Goal: Task Accomplishment & Management: Use online tool/utility

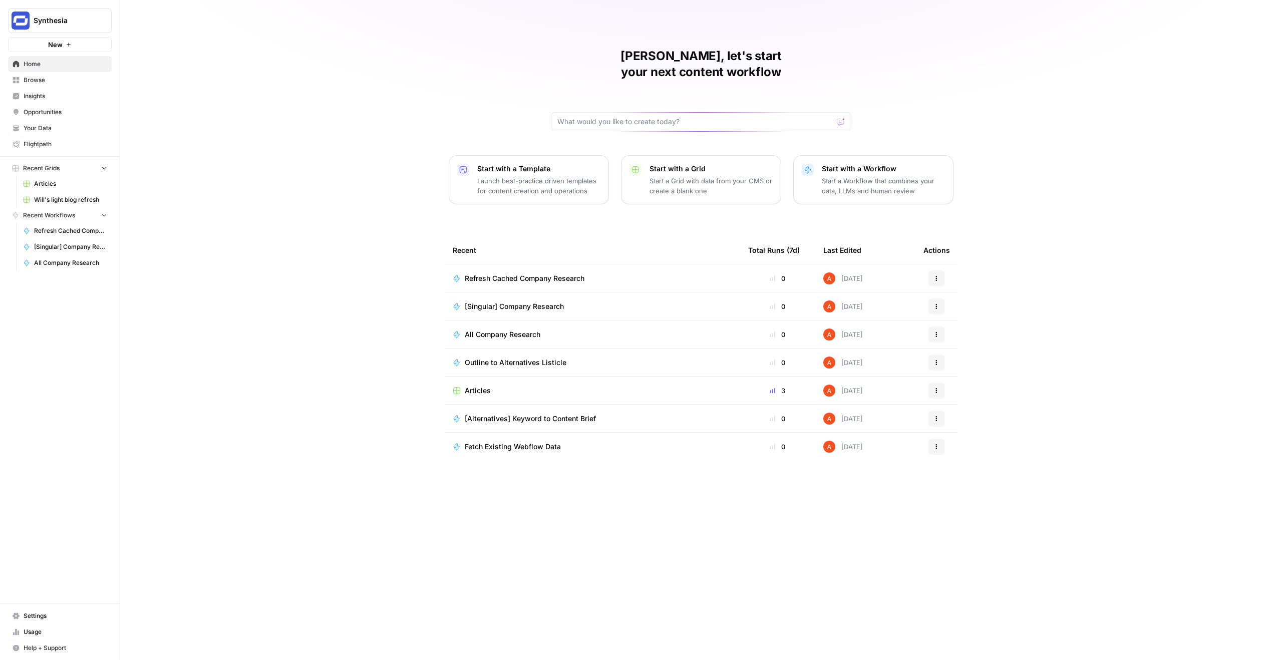
click at [78, 81] on span "Browse" at bounding box center [66, 80] width 84 height 9
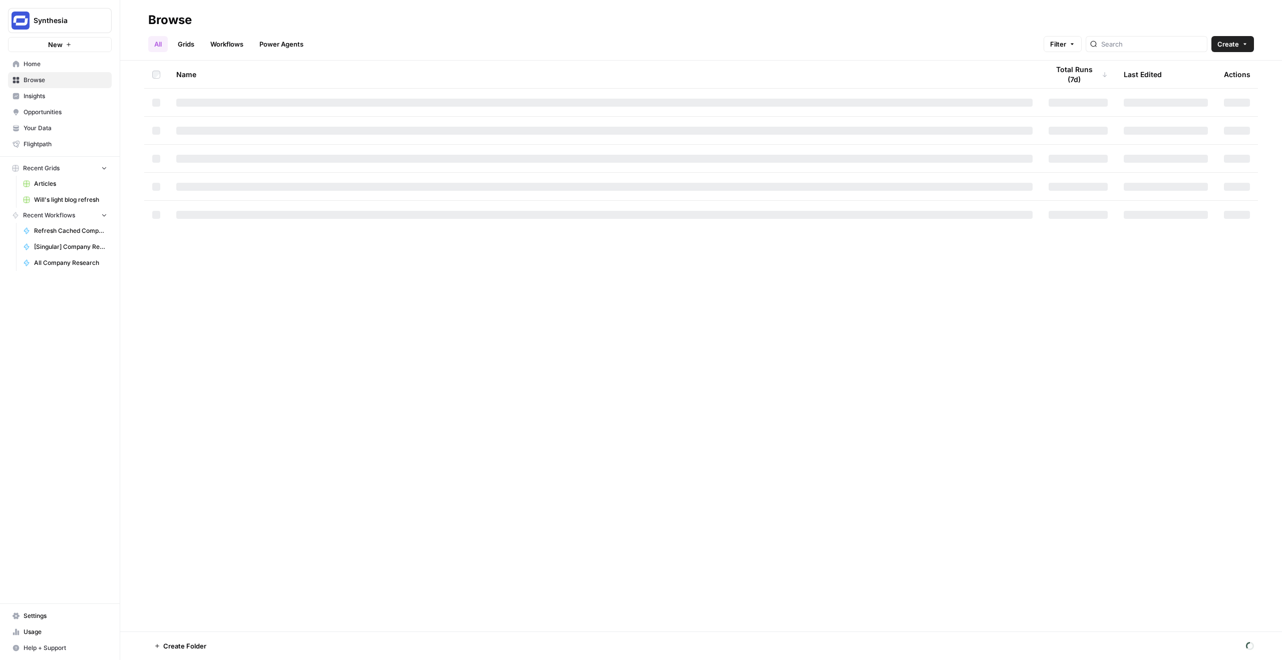
click at [100, 102] on link "Insights" at bounding box center [60, 96] width 104 height 16
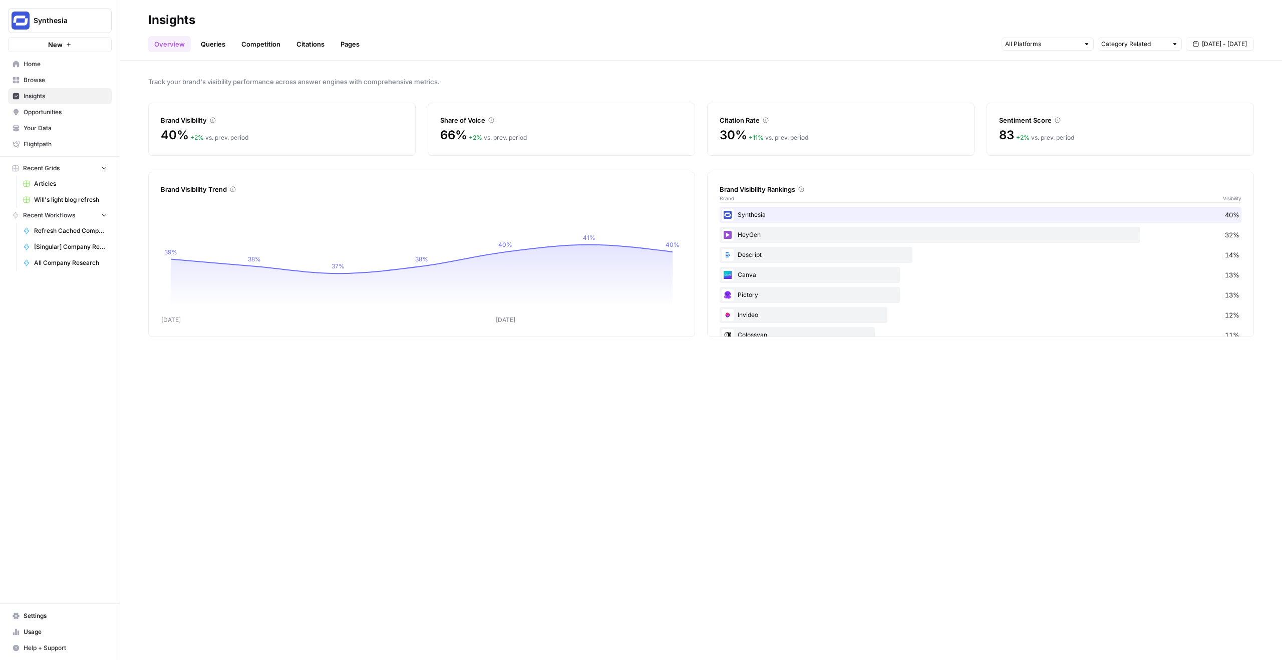
click at [98, 66] on span "Home" at bounding box center [66, 64] width 84 height 9
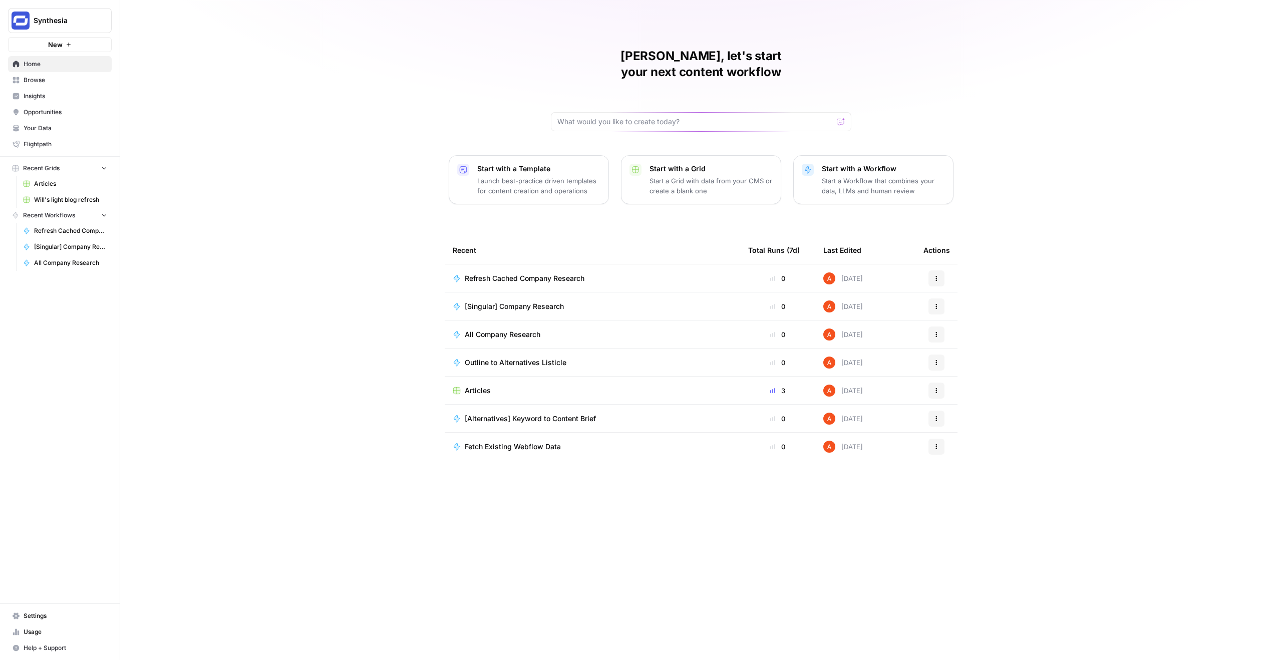
click at [69, 76] on span "Browse" at bounding box center [66, 80] width 84 height 9
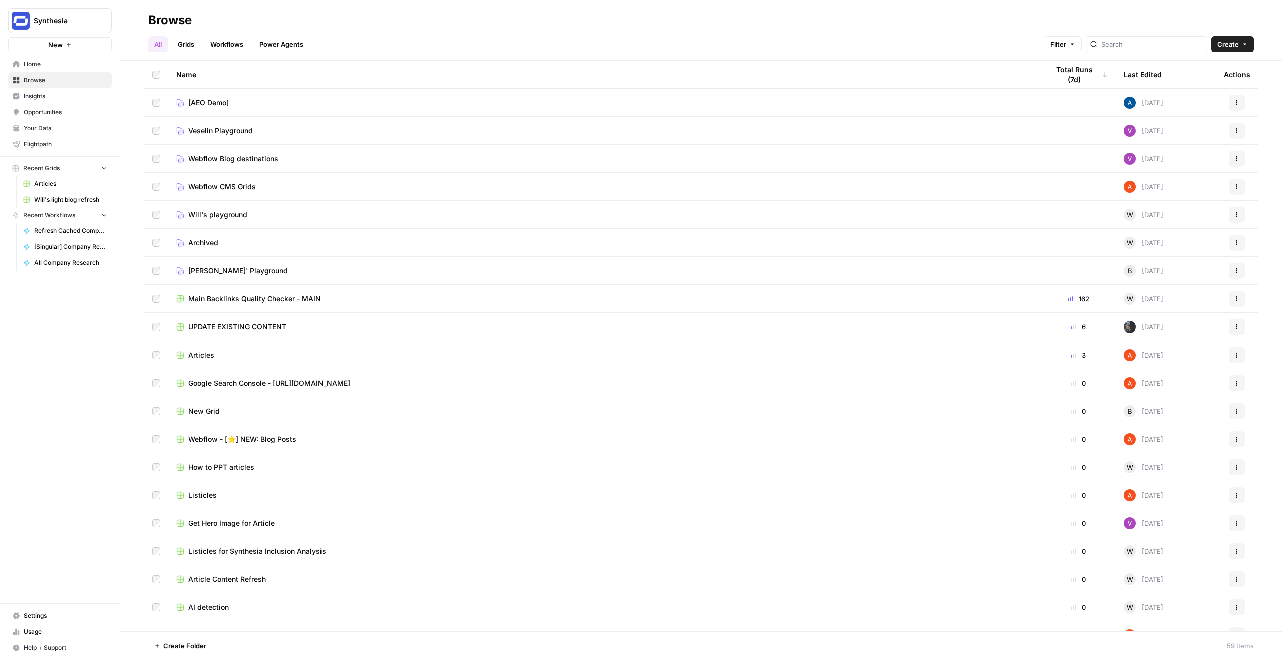
click at [189, 49] on link "Grids" at bounding box center [186, 44] width 29 height 16
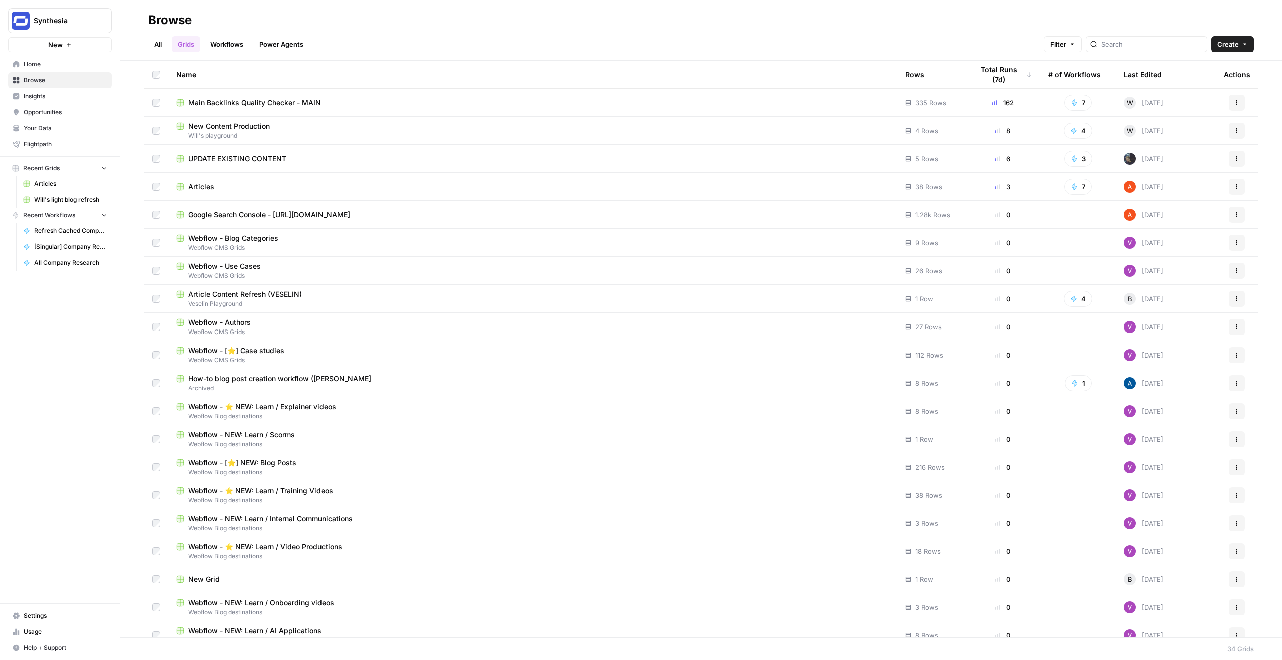
click at [214, 185] on div "Articles" at bounding box center [532, 187] width 713 height 10
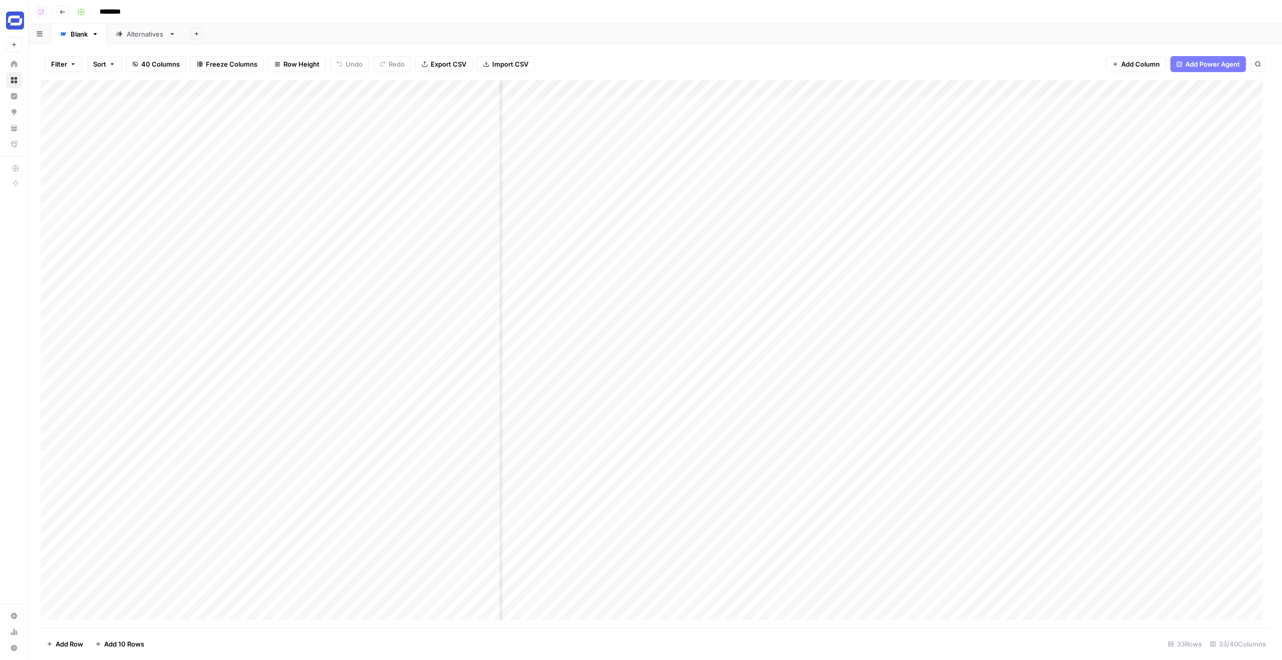
scroll to position [0, 1193]
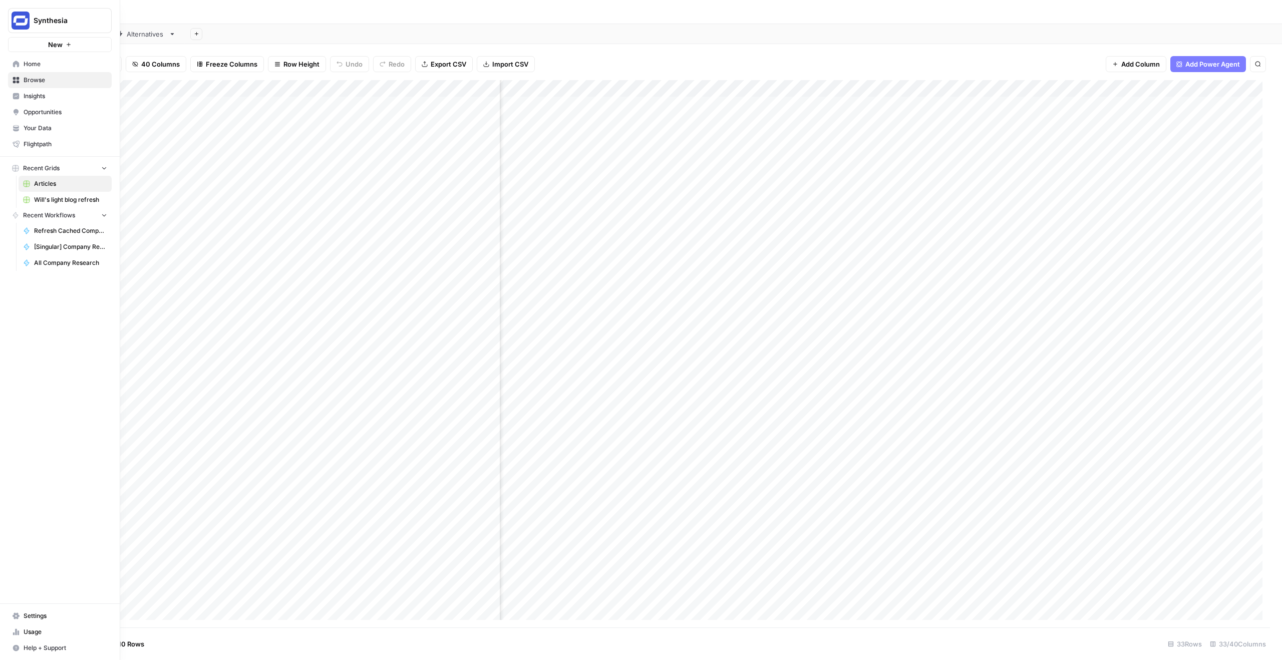
click at [45, 124] on span "Your Data" at bounding box center [66, 128] width 84 height 9
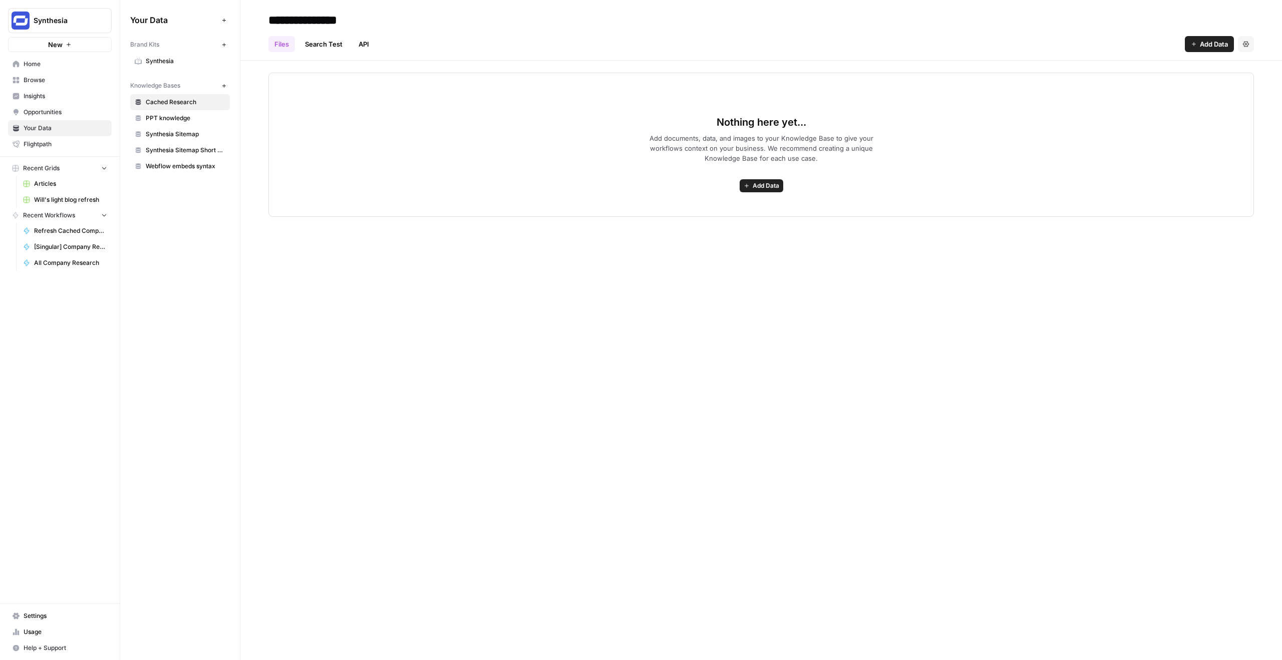
click at [144, 58] on link "Synthesia" at bounding box center [180, 61] width 100 height 16
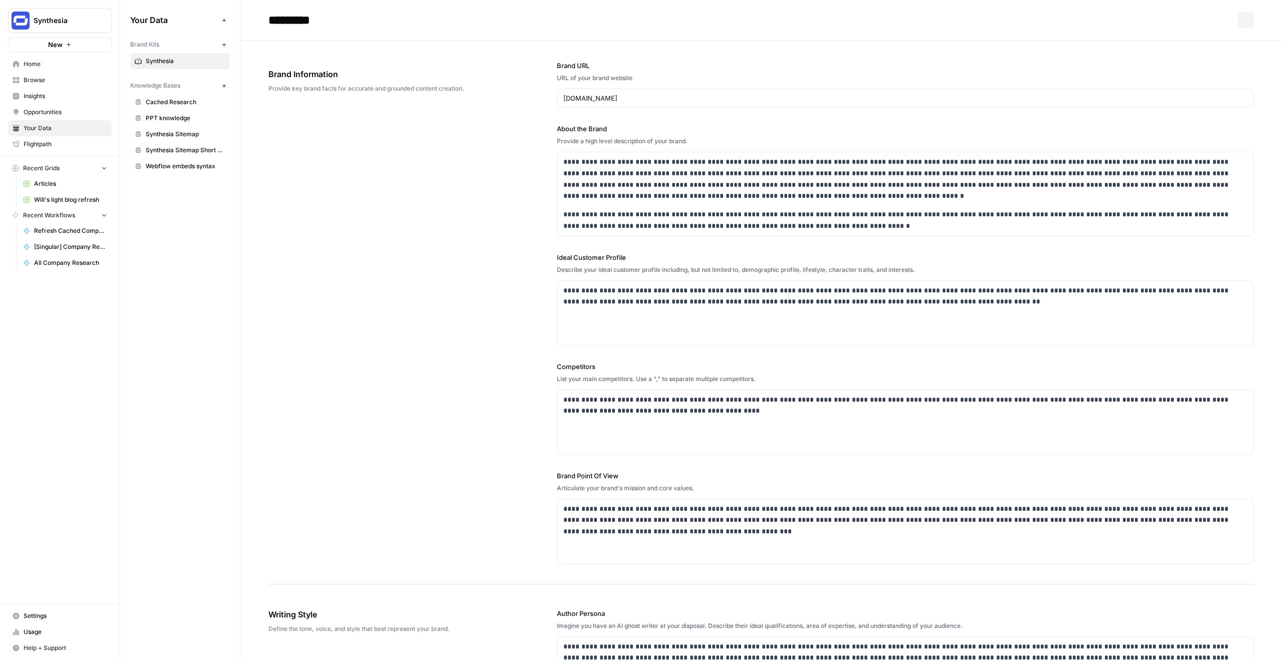
click at [67, 58] on link "Home" at bounding box center [60, 64] width 104 height 16
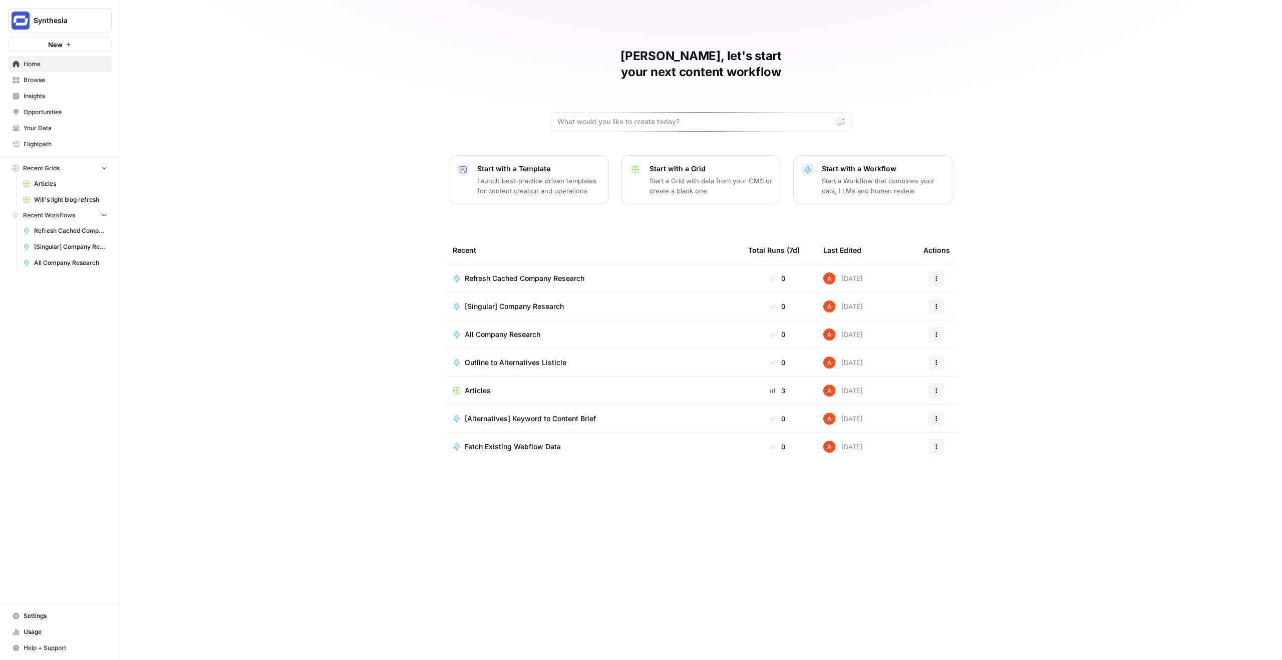
click at [38, 92] on span "Insights" at bounding box center [66, 96] width 84 height 9
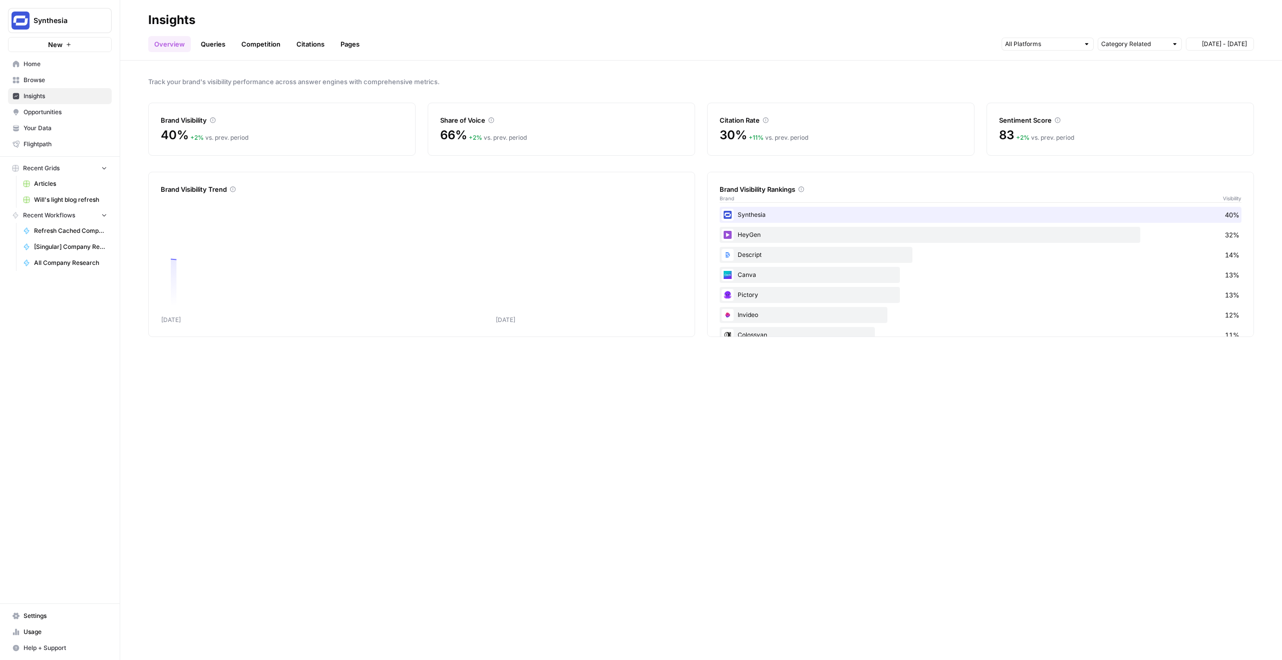
click at [42, 74] on link "Browse" at bounding box center [60, 80] width 104 height 16
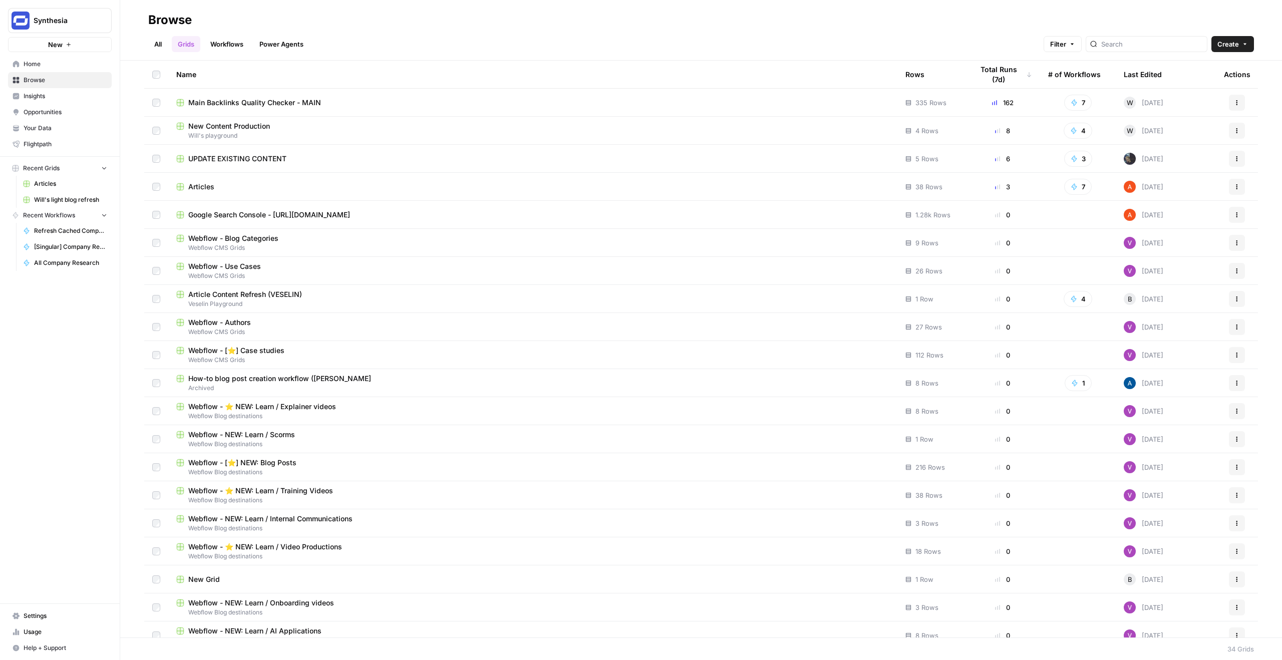
click at [70, 69] on link "Home" at bounding box center [60, 64] width 104 height 16
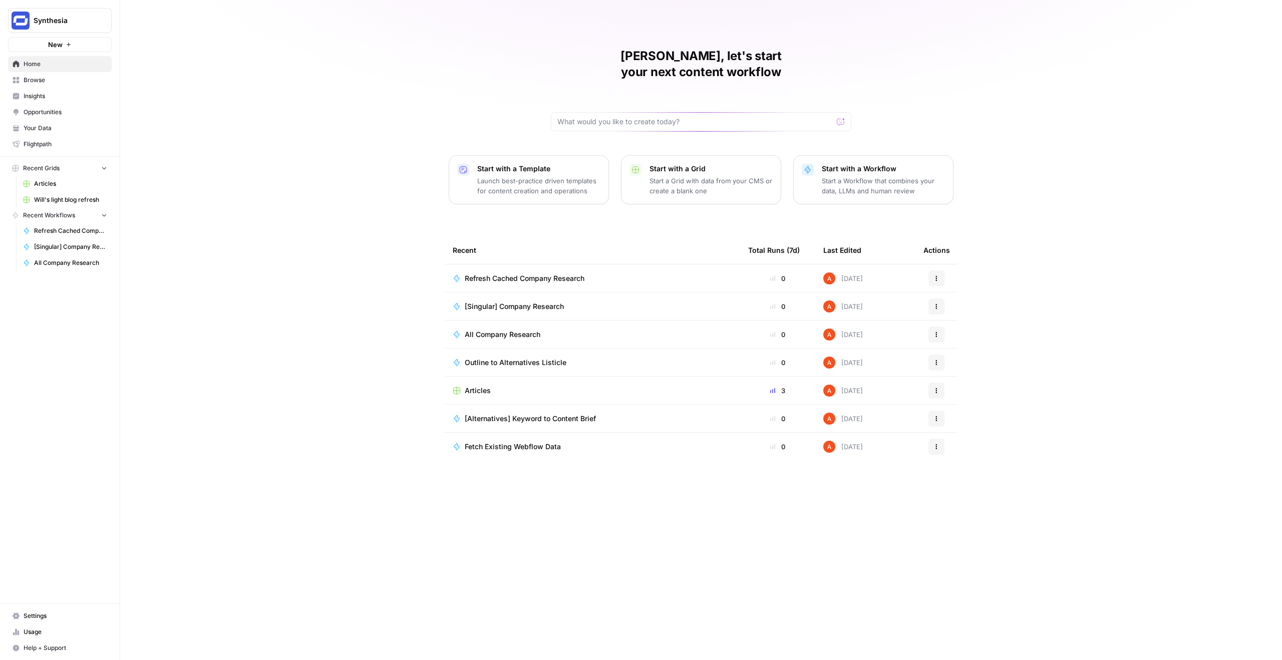
click at [62, 94] on span "Insights" at bounding box center [66, 96] width 84 height 9
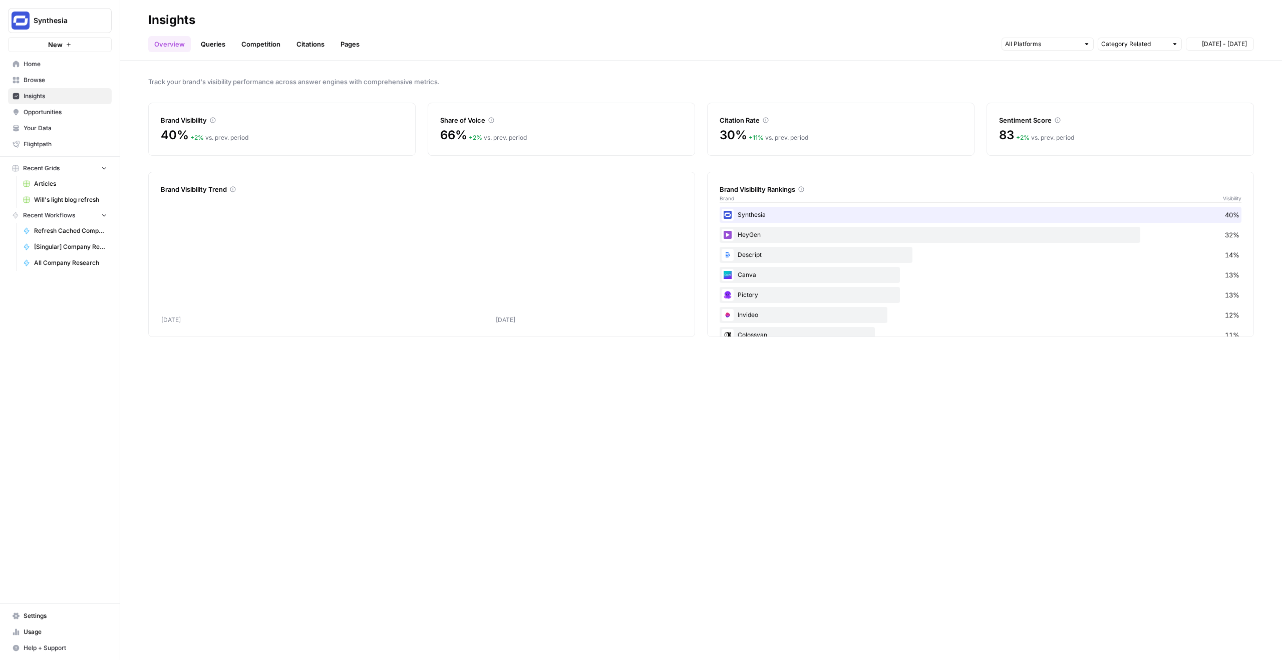
click at [56, 83] on span "Browse" at bounding box center [66, 80] width 84 height 9
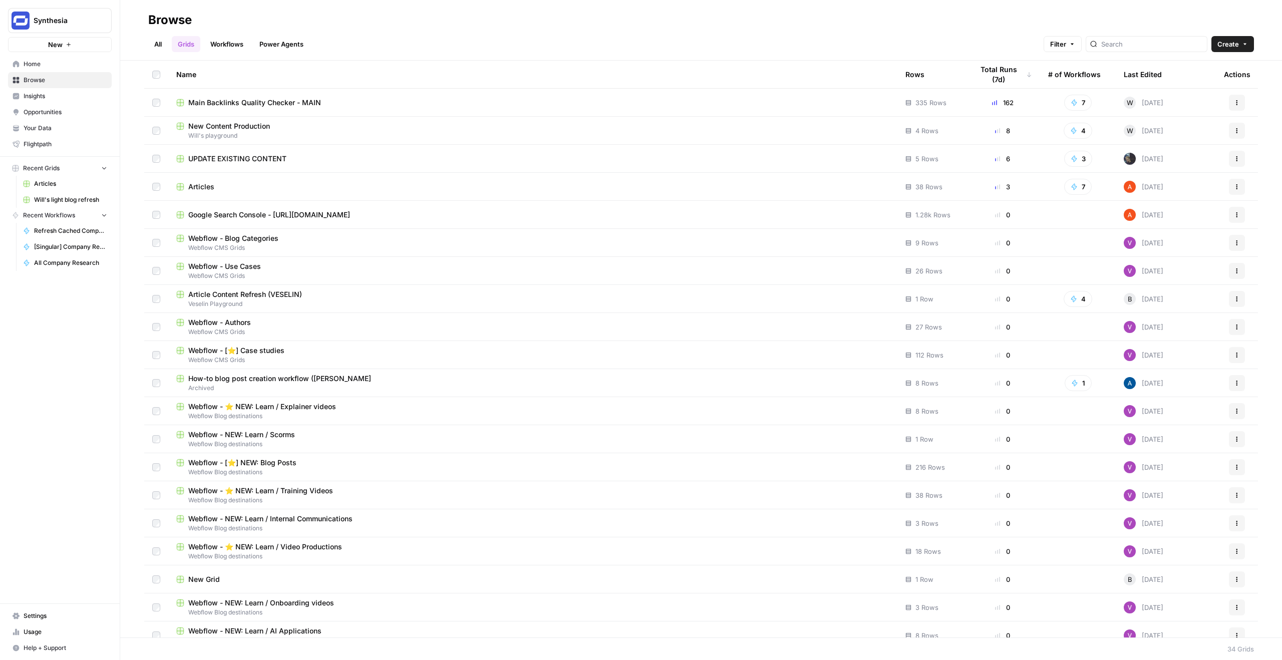
click at [59, 133] on link "Your Data" at bounding box center [60, 128] width 104 height 16
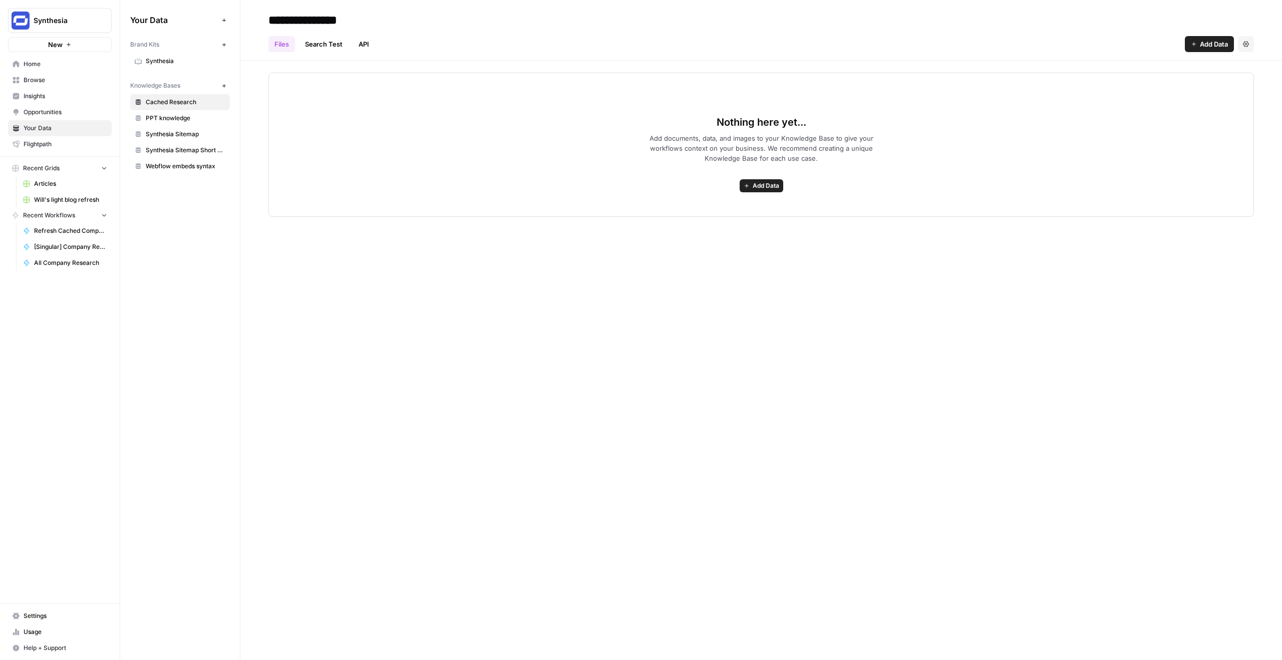
click at [160, 50] on div "Brand Kits New" at bounding box center [180, 44] width 100 height 17
click at [162, 53] on div "Brand Kits New" at bounding box center [180, 44] width 100 height 17
click at [169, 59] on span "Synthesia" at bounding box center [186, 61] width 80 height 9
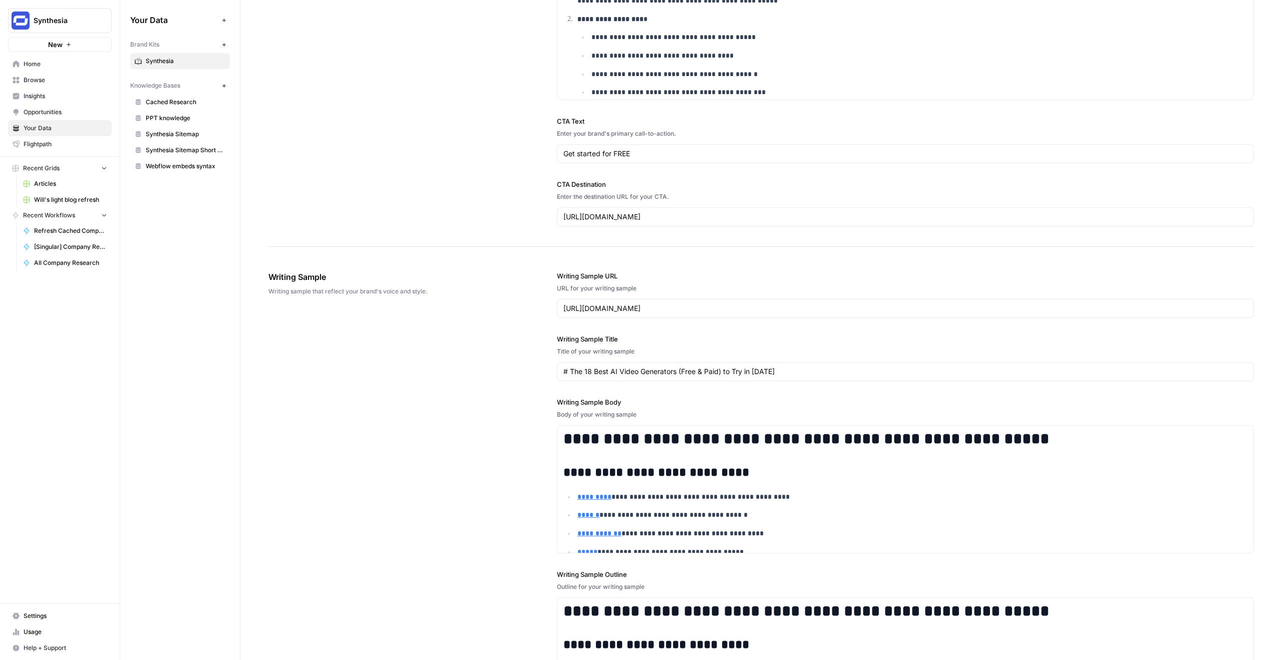
scroll to position [1295, 0]
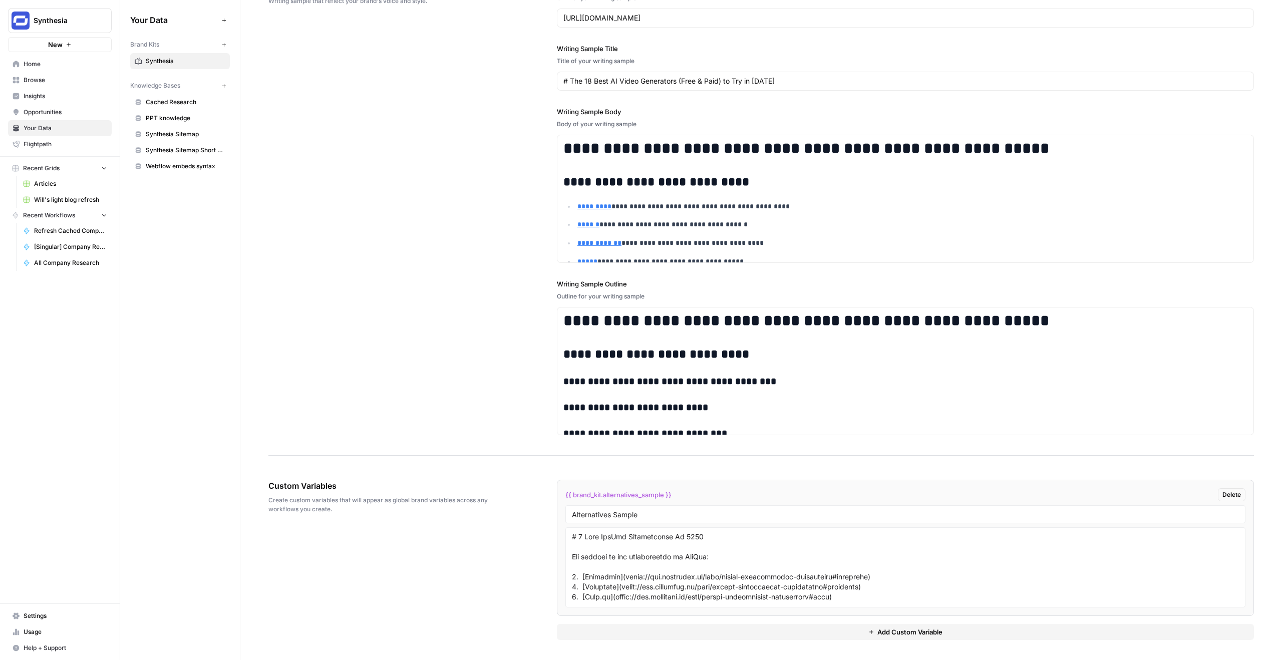
click at [658, 644] on div "{{ brand_kit.alternatives_sample }} Delete Alternatives Sample Add Custom Varia…" at bounding box center [905, 560] width 697 height 200
click at [655, 630] on button "Add Custom Variable" at bounding box center [905, 632] width 697 height 16
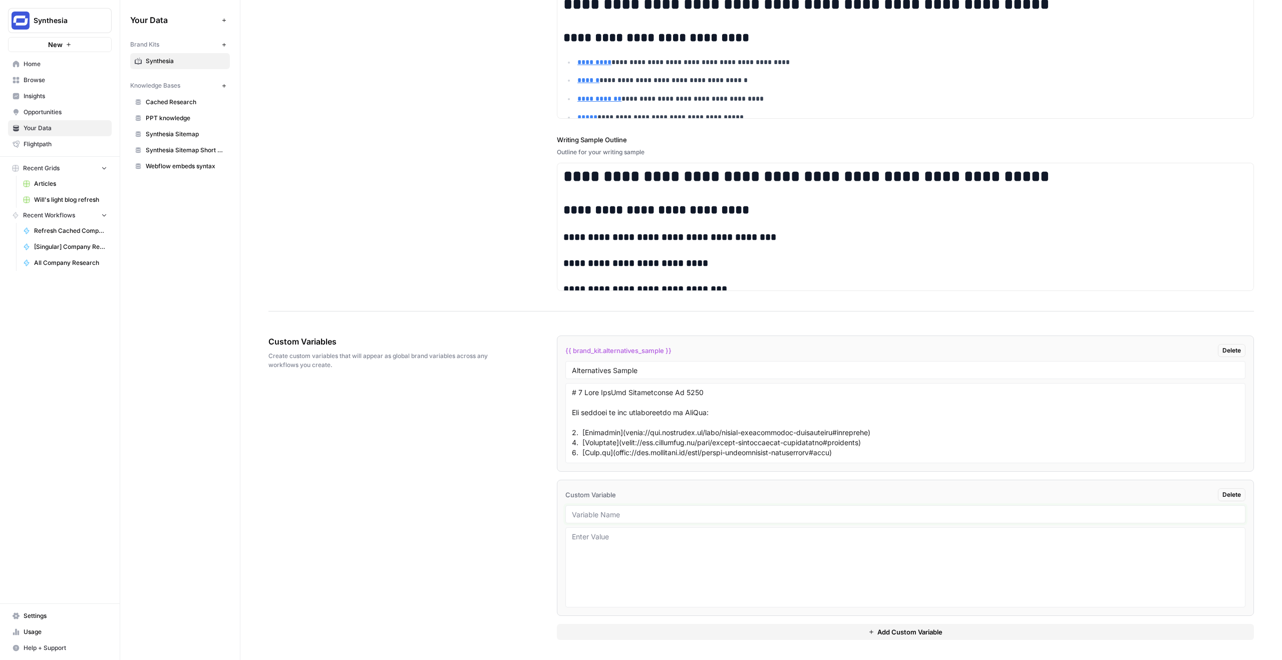
click at [711, 511] on input "text" at bounding box center [905, 514] width 667 height 9
type input "Outline Instructions"
click at [889, 562] on textarea at bounding box center [905, 567] width 667 height 71
paste textarea "- Is the article outline **MECE** (mutually exclusive and collectively exhausti…"
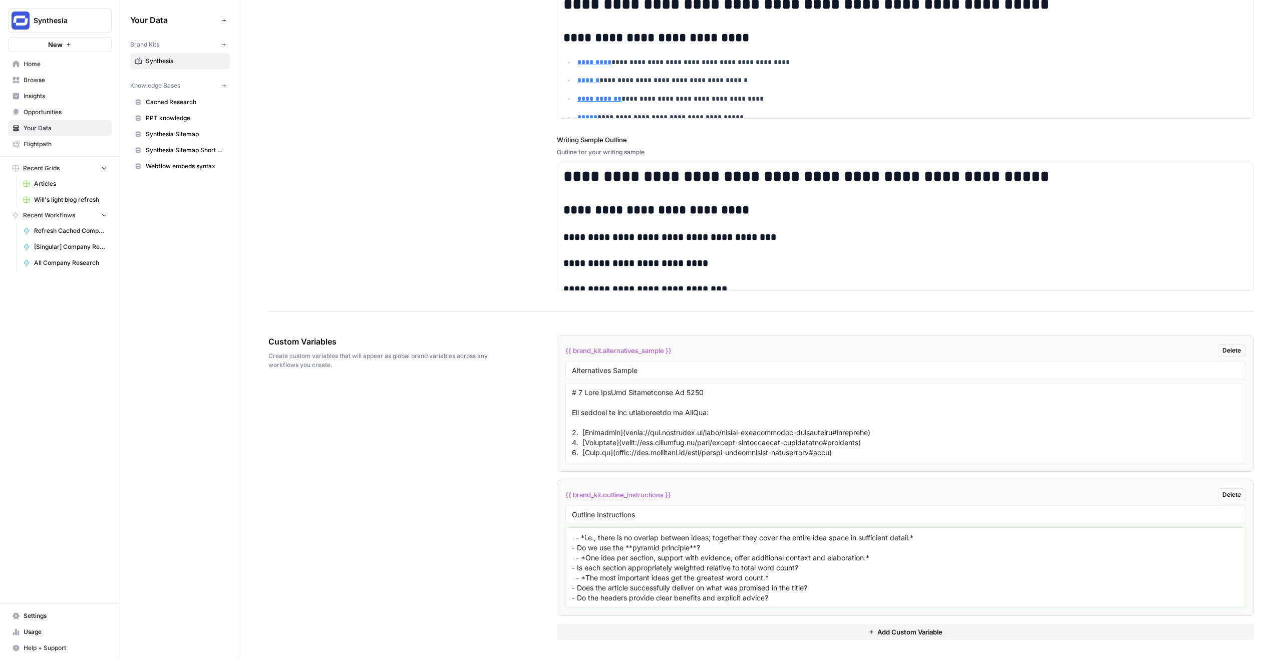
scroll to position [0, 0]
paste textarea "## Review and modify each article outline to address the following questions:"
click at [655, 586] on textarea "## Review and modify each article outline to address the following questions: -…" at bounding box center [905, 567] width 667 height 71
paste textarea "# Lor ip dolor s amet consect adi Elitseddo ## Eiu temp incidid utlabor (E2d) -…"
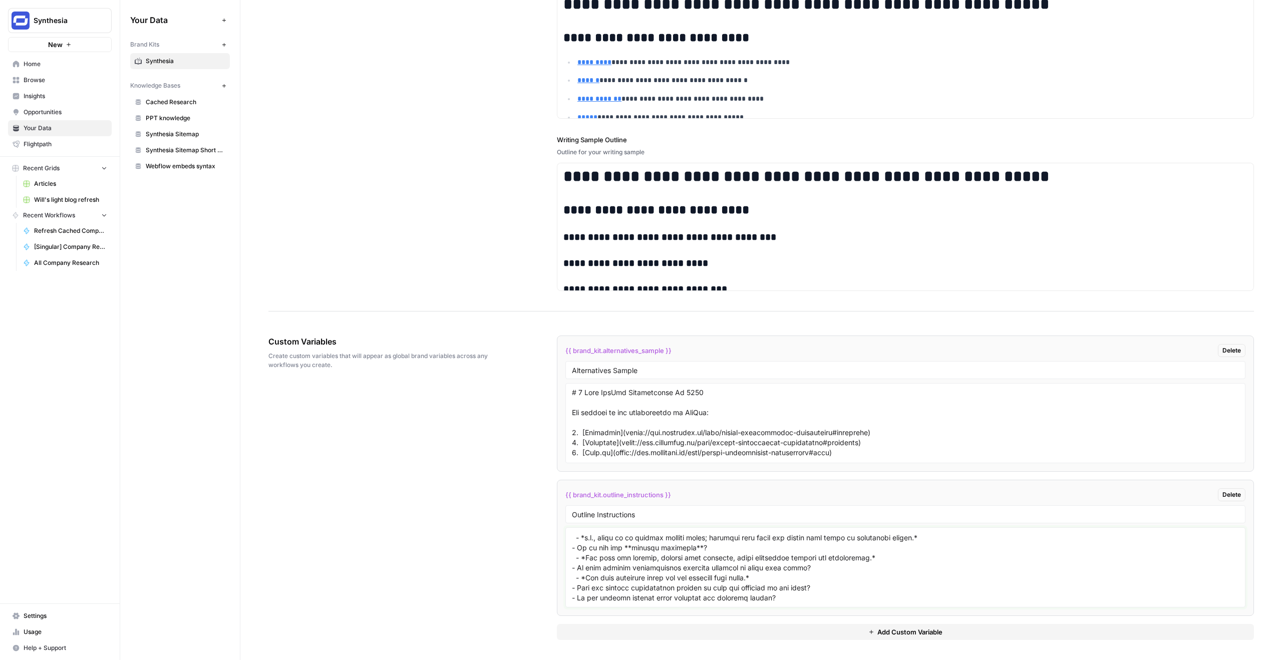
type textarea "# Lor ip dolor s amet consect adi Elitseddo ## Eiu temp incidid utlabor (E2d) -…"
click at [685, 637] on button "Add Custom Variable" at bounding box center [905, 632] width 697 height 16
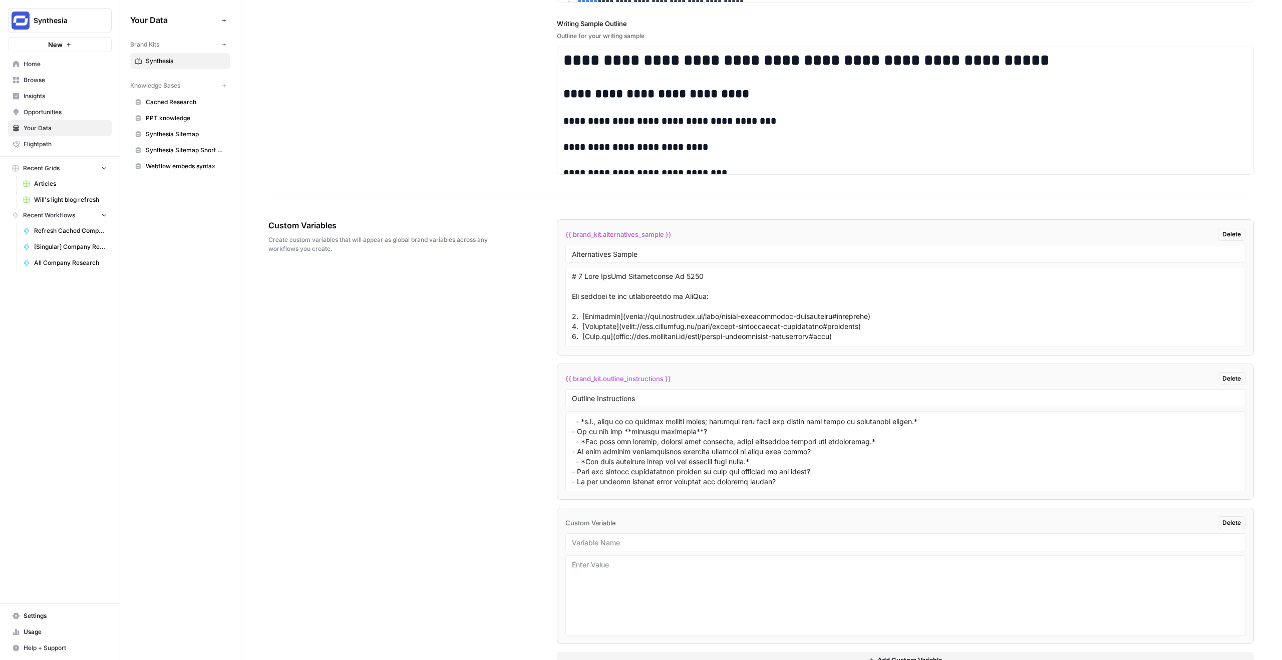
scroll to position [1583, 0]
